Goal: Information Seeking & Learning: Learn about a topic

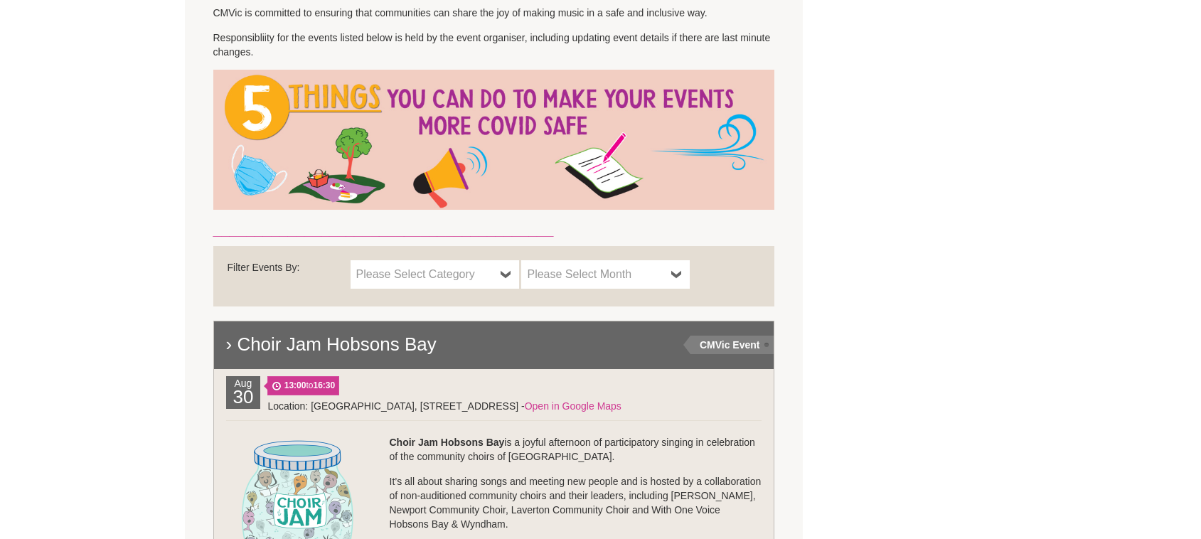
scroll to position [739, 0]
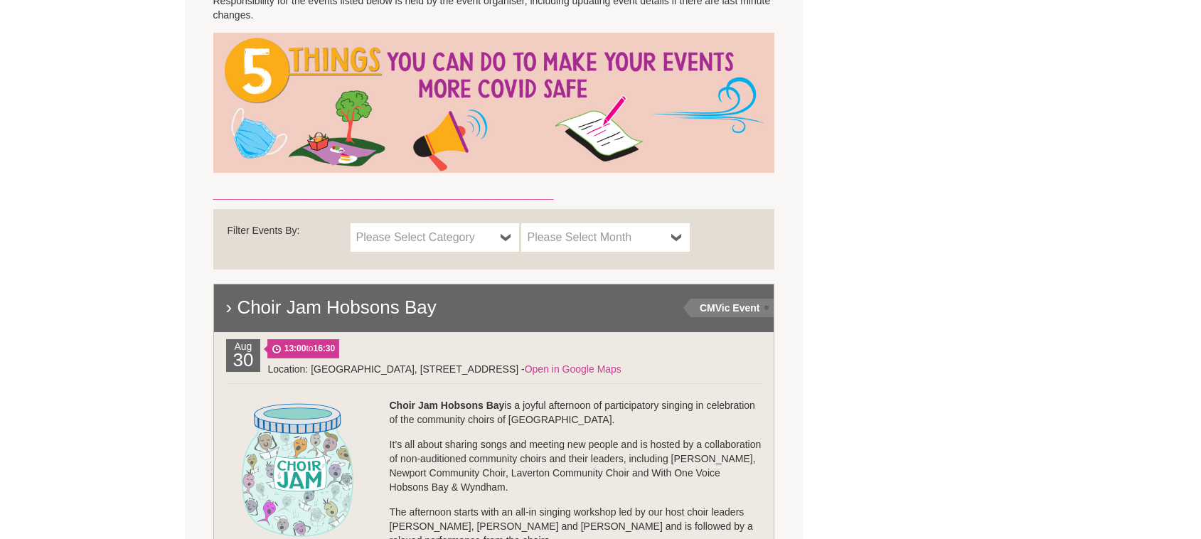
click at [436, 233] on span "Please Select Category" at bounding box center [425, 237] width 139 height 17
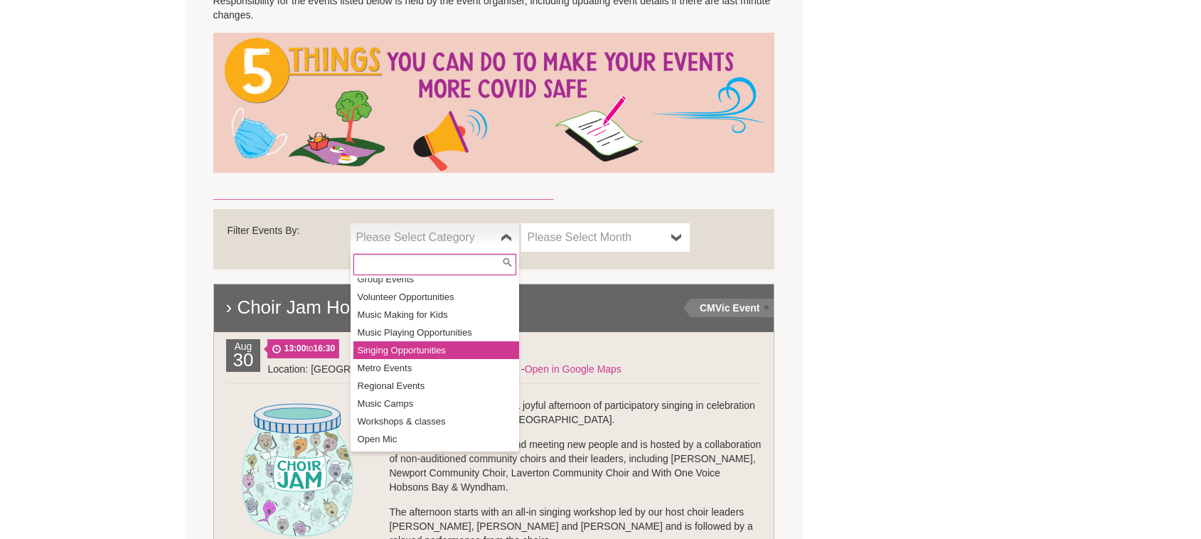
scroll to position [84, 0]
click at [428, 353] on li "Singing Opportunities" at bounding box center [436, 345] width 166 height 18
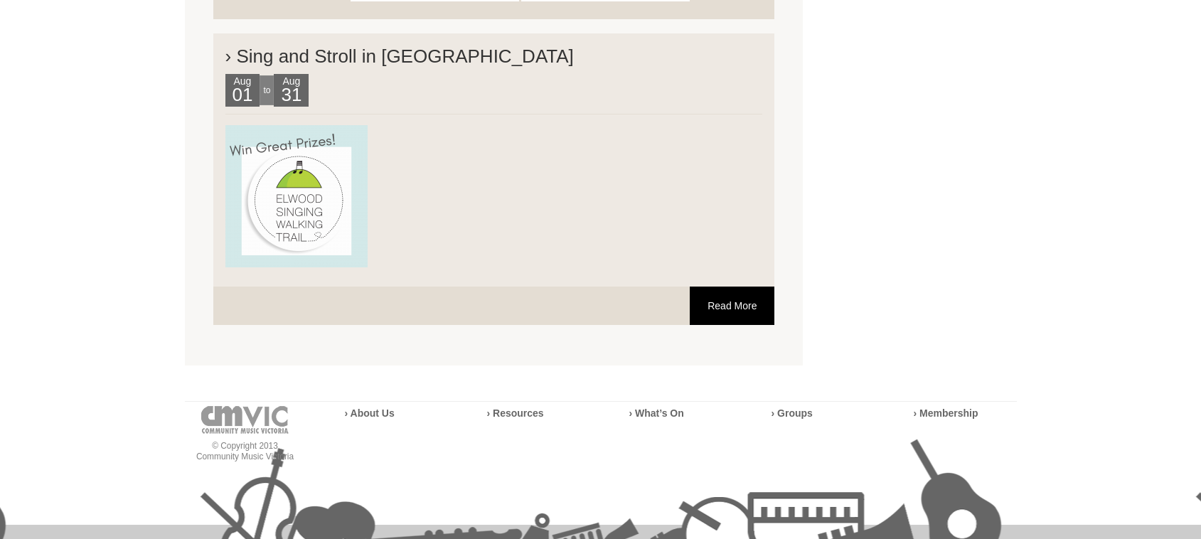
scroll to position [990, 0]
click at [743, 303] on link "Read More" at bounding box center [732, 305] width 85 height 38
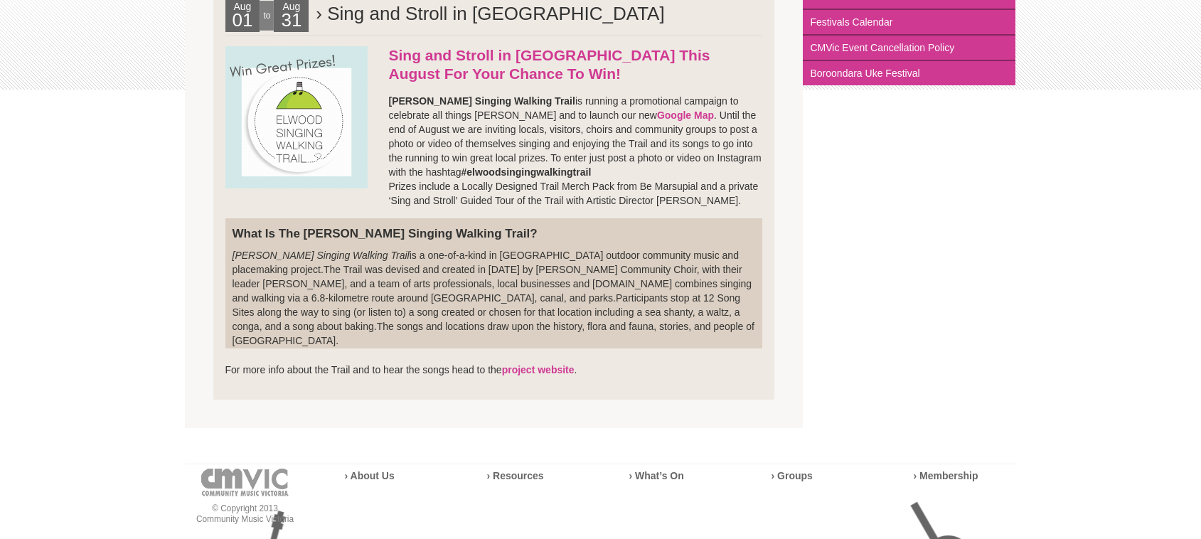
scroll to position [335, 0]
click at [553, 363] on link "project website" at bounding box center [538, 368] width 73 height 11
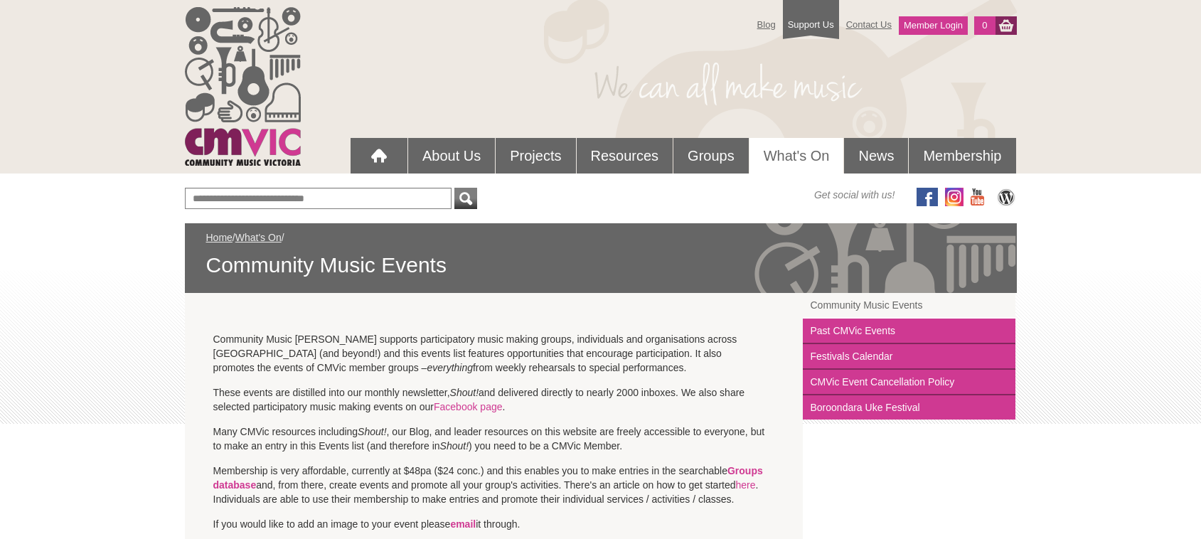
scroll to position [739, 0]
